Goal: Navigation & Orientation: Find specific page/section

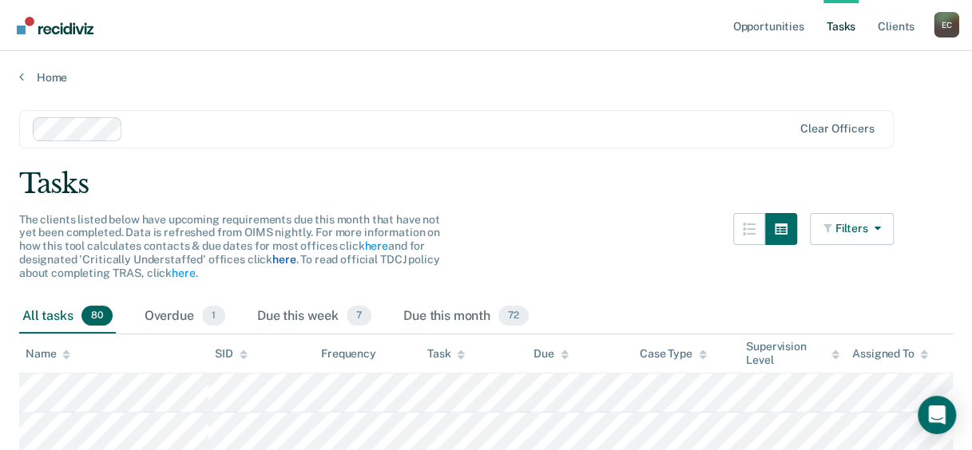
click at [277, 256] on link "here" at bounding box center [283, 259] width 23 height 13
click at [275, 315] on div "Due this week 7" at bounding box center [314, 316] width 121 height 35
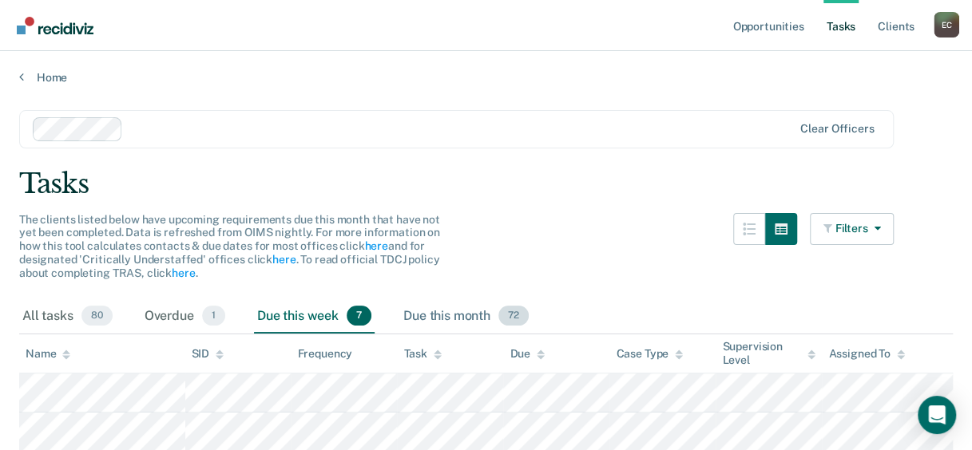
click at [462, 313] on div "Due this month 72" at bounding box center [466, 316] width 132 height 35
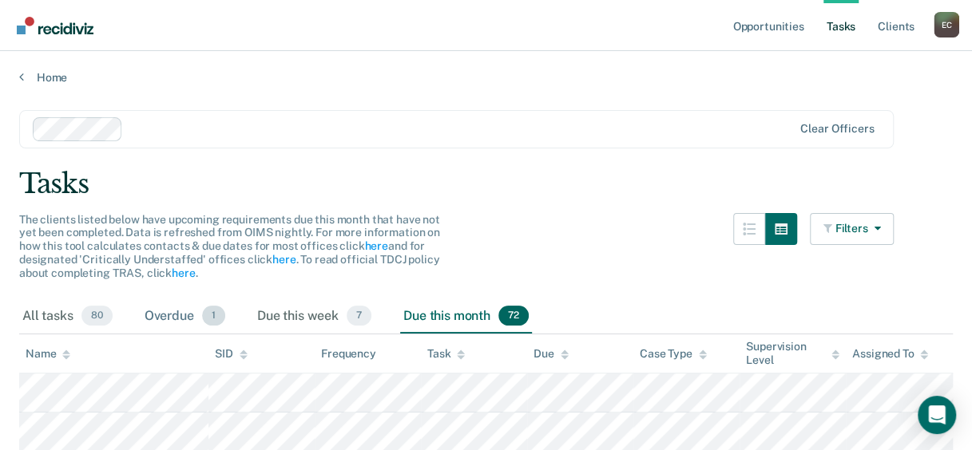
click at [177, 315] on div "Overdue 1" at bounding box center [184, 316] width 87 height 35
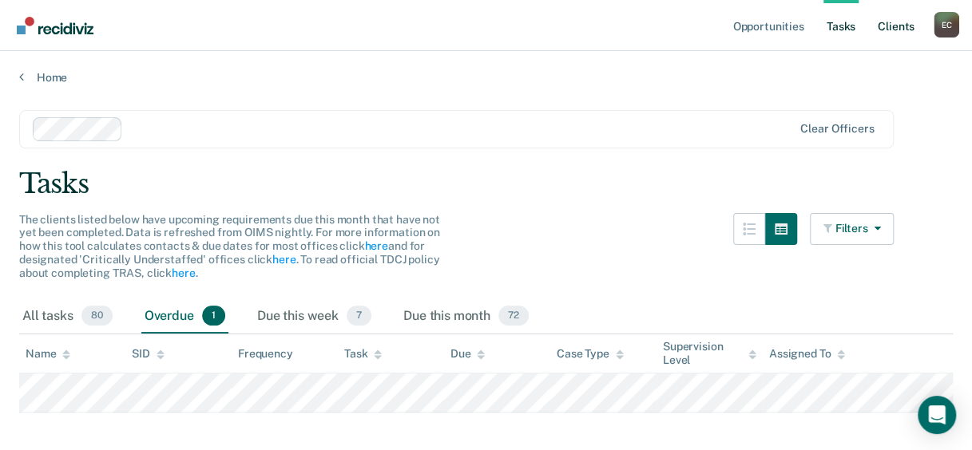
click at [886, 29] on link "Client s" at bounding box center [895, 25] width 43 height 51
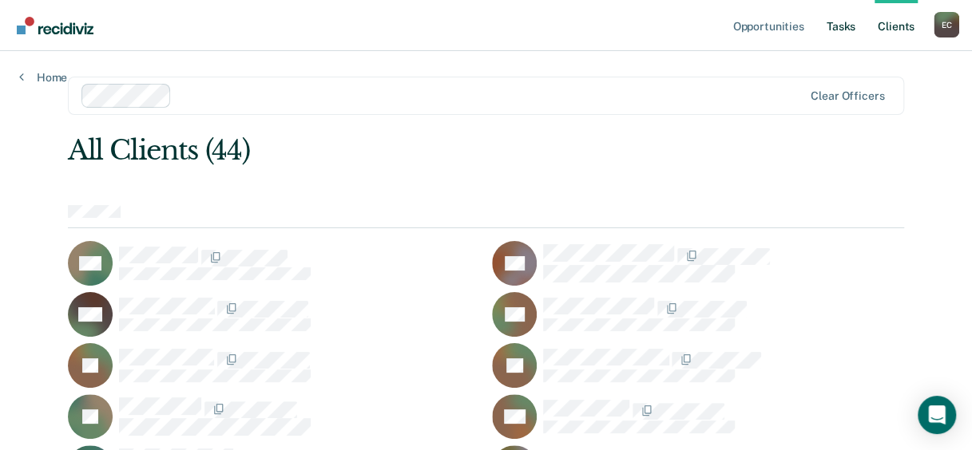
click at [838, 21] on link "Tasks" at bounding box center [840, 25] width 35 height 51
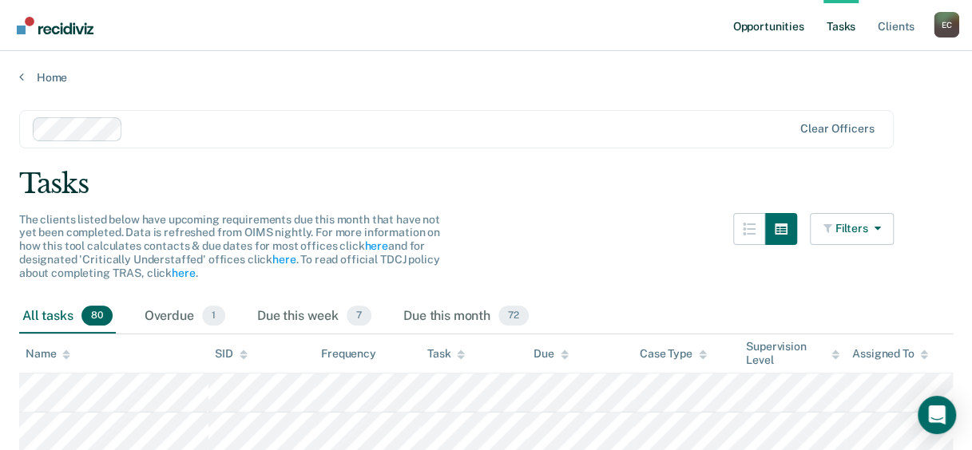
click at [775, 25] on link "Opportunities" at bounding box center [767, 25] width 77 height 51
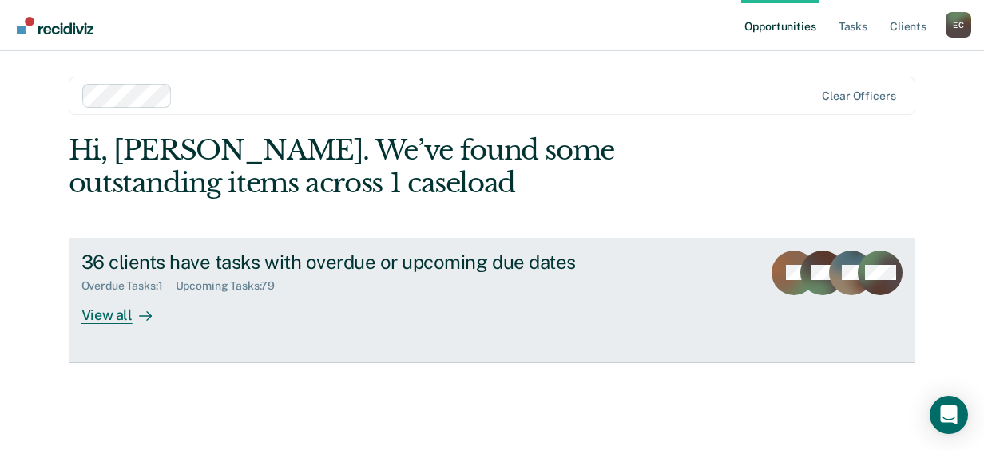
click at [93, 316] on div "View all" at bounding box center [125, 308] width 89 height 31
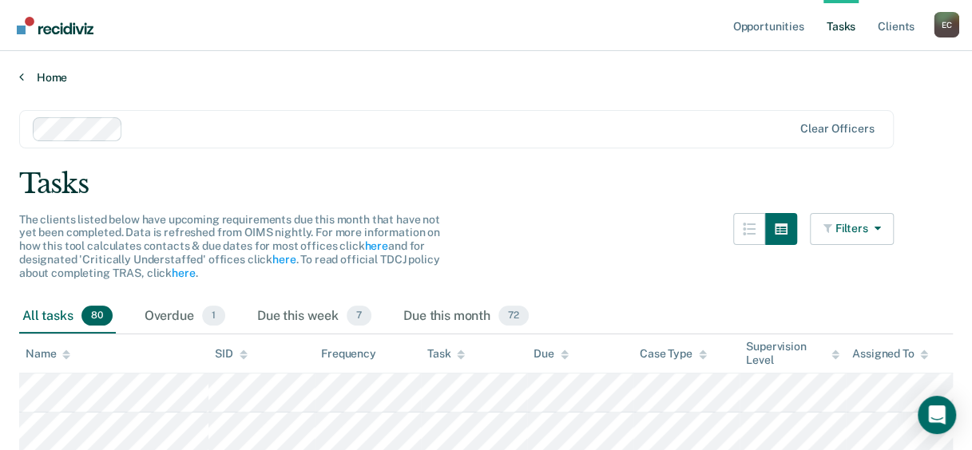
click at [56, 73] on link "Home" at bounding box center [485, 77] width 933 height 14
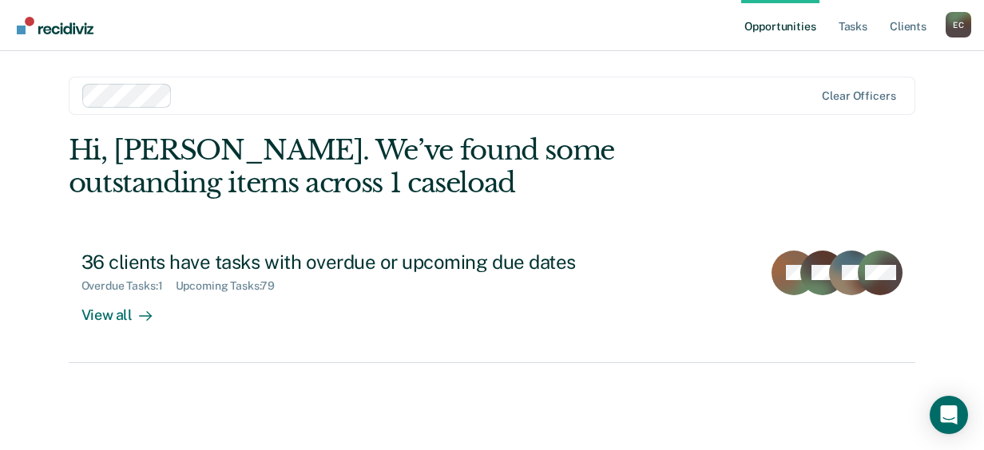
click at [787, 23] on link "Opportunities" at bounding box center [779, 25] width 77 height 51
click at [859, 29] on link "Tasks" at bounding box center [852, 25] width 35 height 51
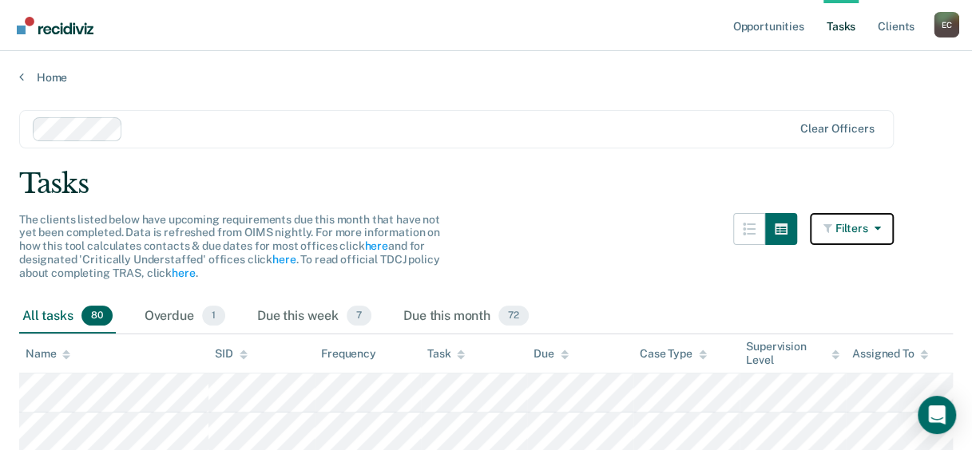
click at [874, 224] on button "Filters" at bounding box center [852, 229] width 85 height 32
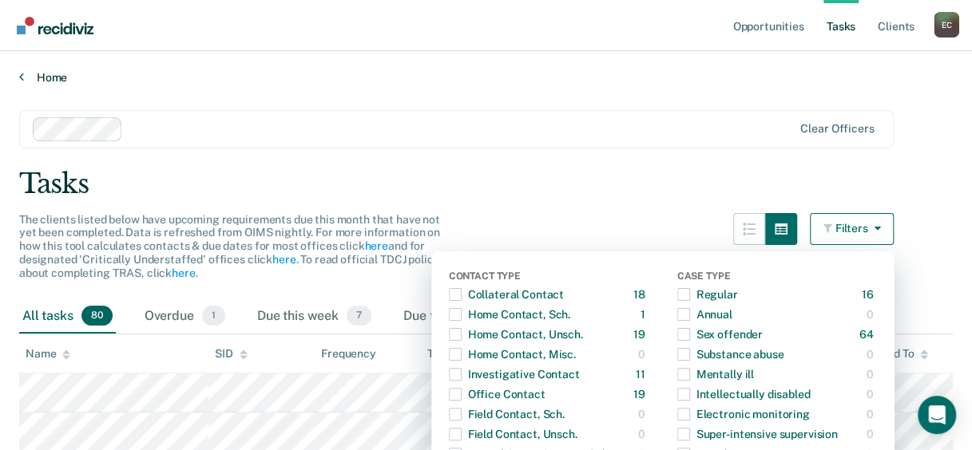
click at [637, 73] on link "Home" at bounding box center [485, 77] width 933 height 14
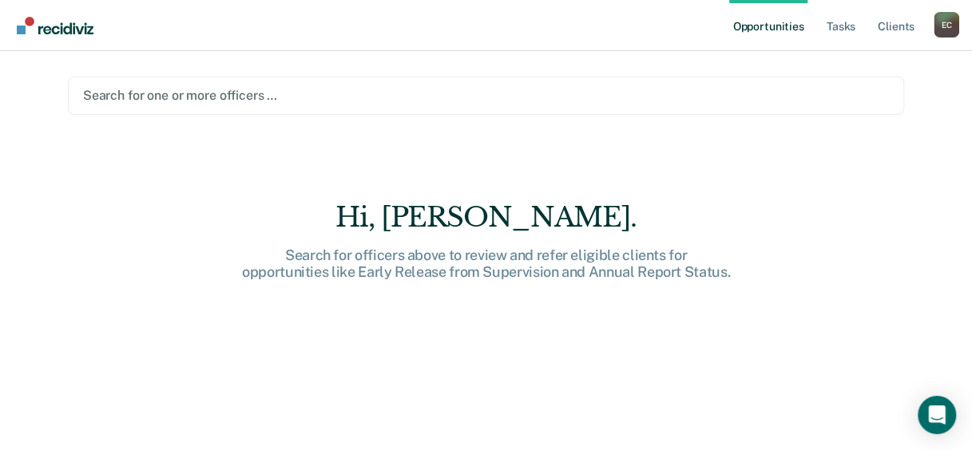
click at [760, 20] on link "Opportunities" at bounding box center [767, 25] width 77 height 51
click at [845, 25] on link "Tasks" at bounding box center [840, 25] width 35 height 51
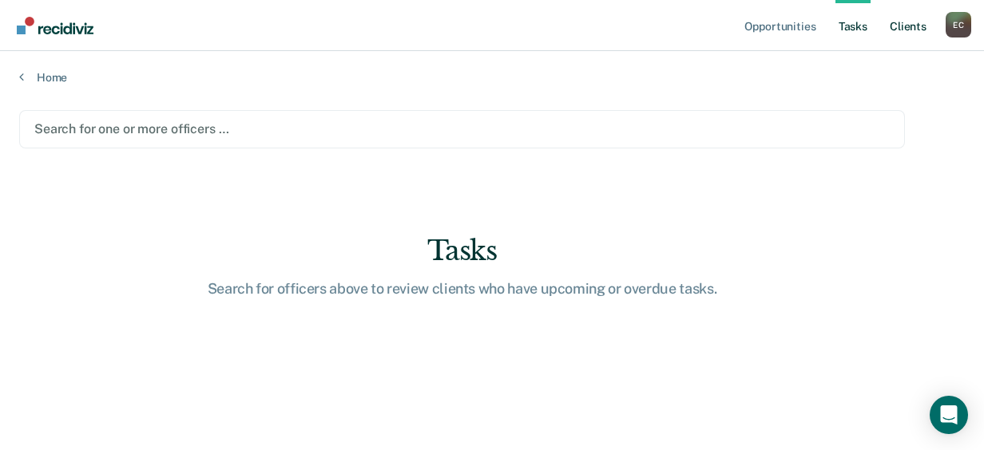
click at [909, 26] on link "Client s" at bounding box center [907, 25] width 43 height 51
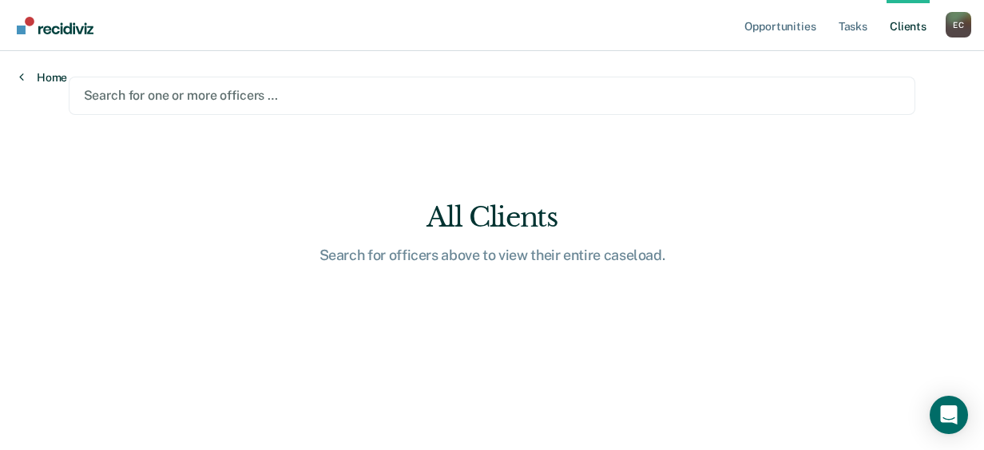
click at [46, 75] on link "Home" at bounding box center [43, 77] width 48 height 14
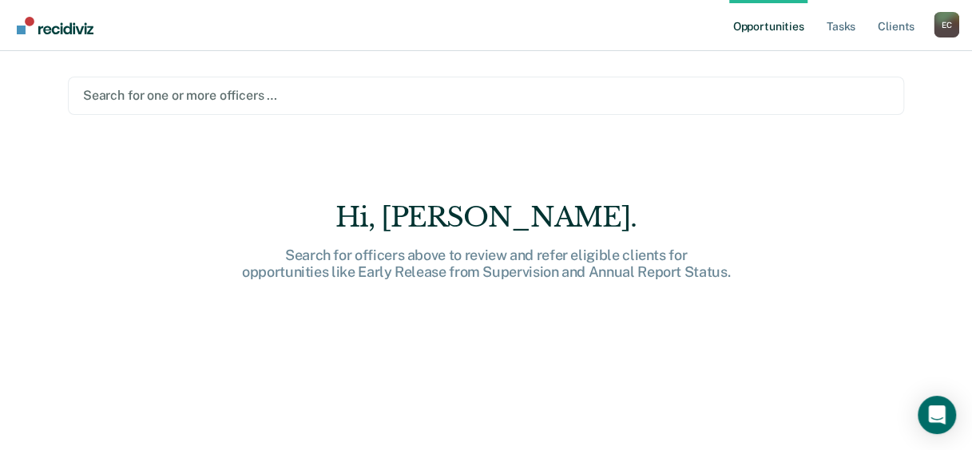
click at [939, 29] on div "E C" at bounding box center [946, 25] width 26 height 26
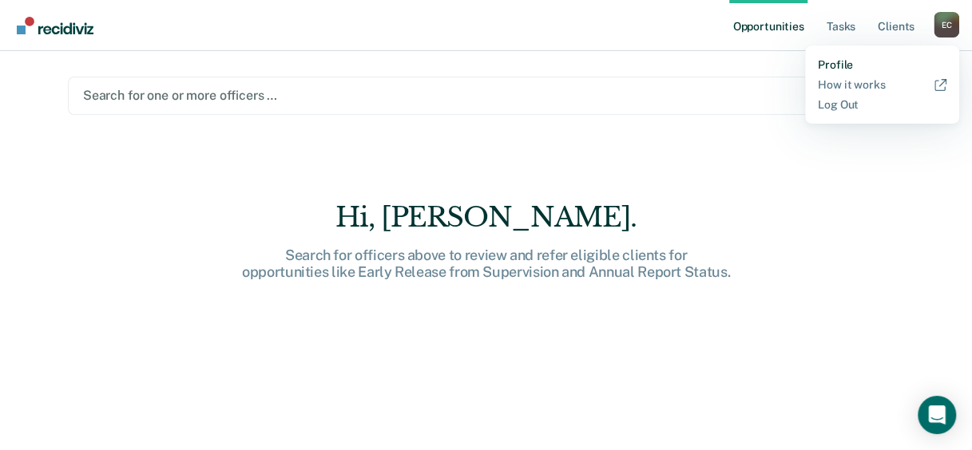
click at [850, 62] on link "Profile" at bounding box center [882, 65] width 129 height 14
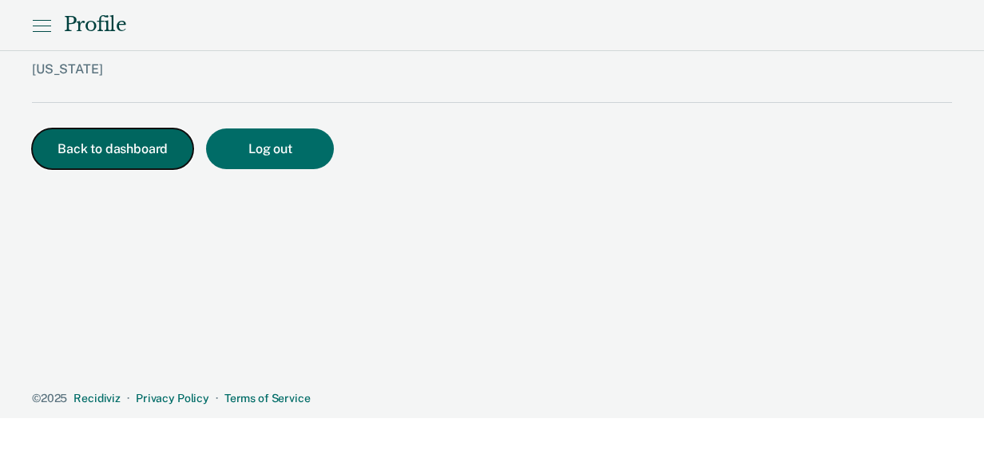
click at [94, 153] on button "Back to dashboard" at bounding box center [112, 149] width 161 height 41
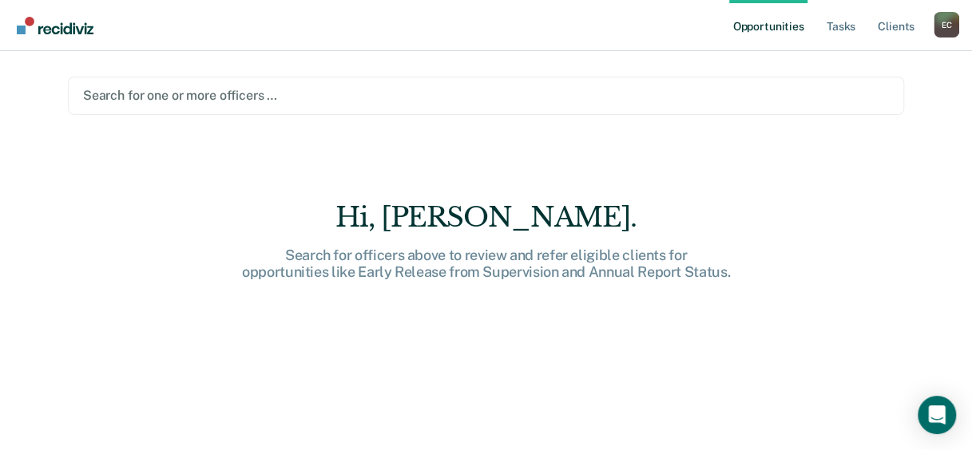
click at [139, 93] on div at bounding box center [486, 95] width 806 height 18
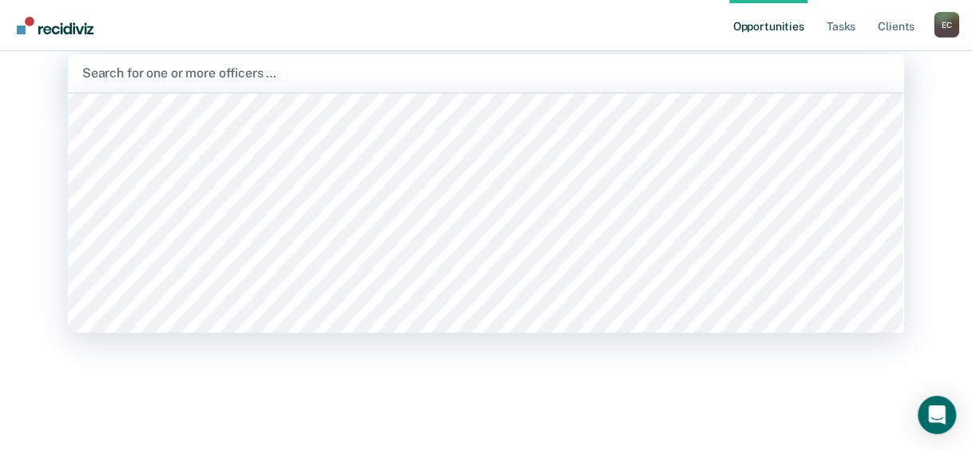
scroll to position [1038, 0]
click at [136, 66] on div at bounding box center [485, 73] width 807 height 18
type input "eva"
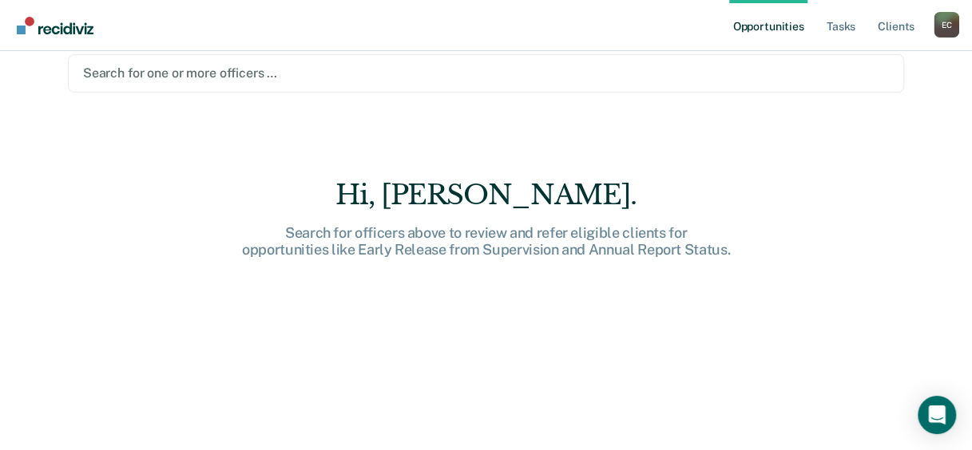
scroll to position [0, 0]
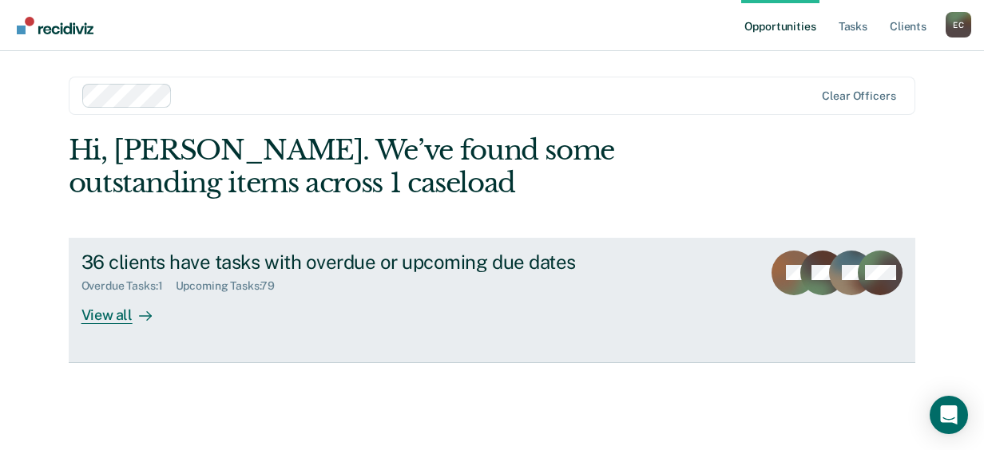
click at [115, 319] on div "View all" at bounding box center [125, 308] width 89 height 31
